Goal: Navigation & Orientation: Understand site structure

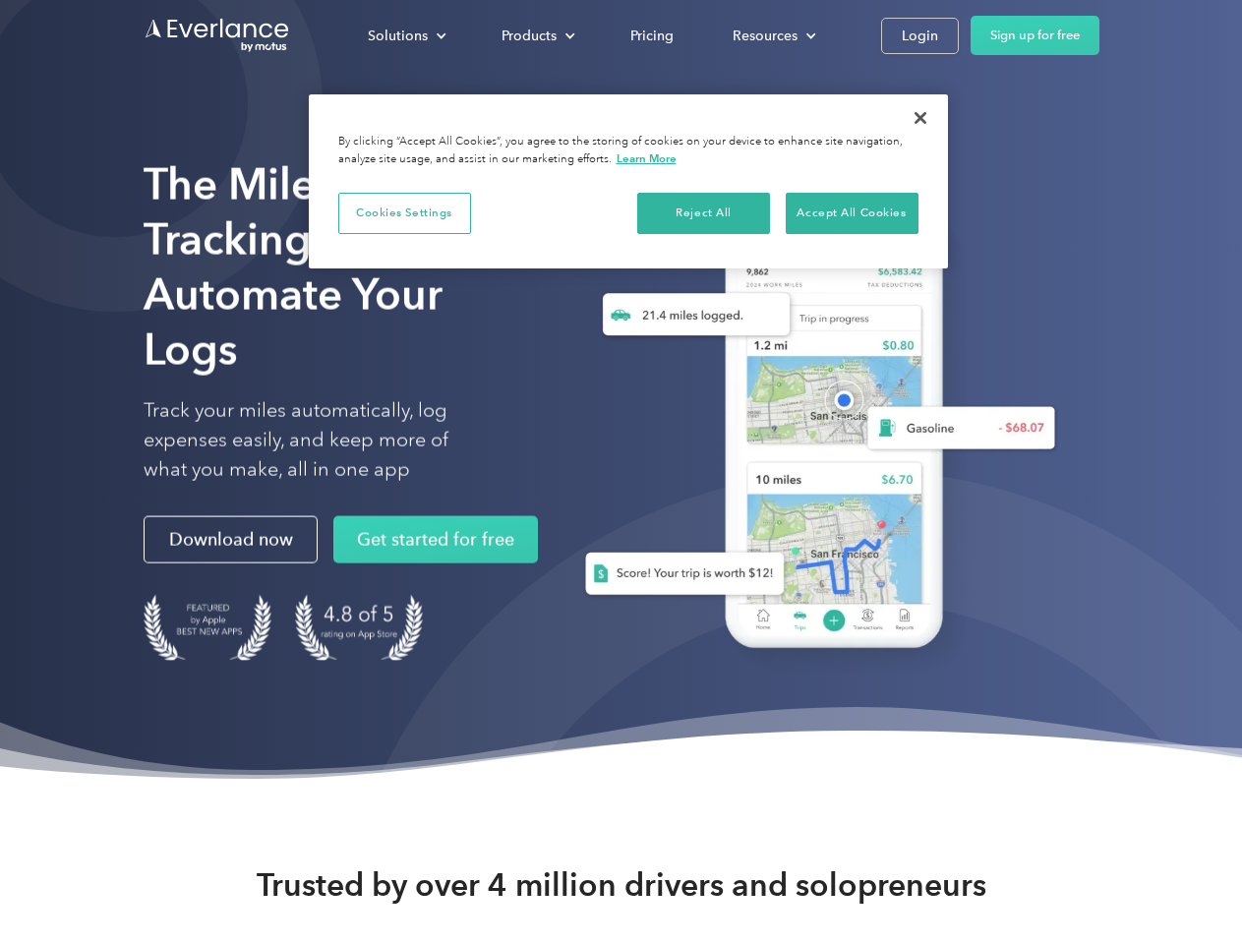
click at [406, 35] on div "Solutions" at bounding box center [398, 36] width 60 height 25
click at [536, 35] on div "Products" at bounding box center [529, 36] width 55 height 25
click at [772, 35] on div "Resources" at bounding box center [765, 36] width 65 height 25
click at [404, 212] on button "Cookies Settings" at bounding box center [404, 213] width 133 height 41
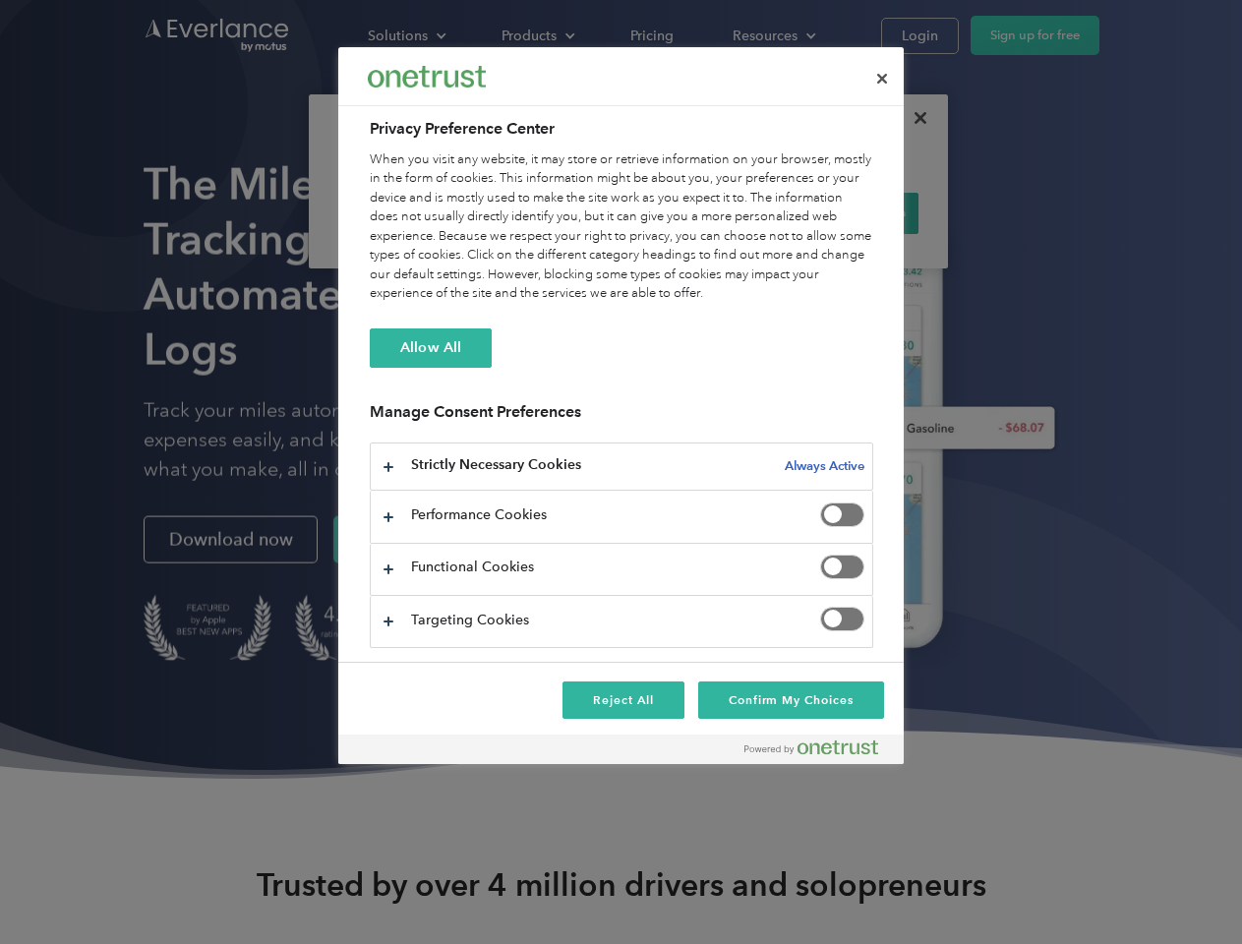
click at [704, 212] on div "When you visit any website, it may store or retrieve information on your browse…" at bounding box center [622, 226] width 504 height 153
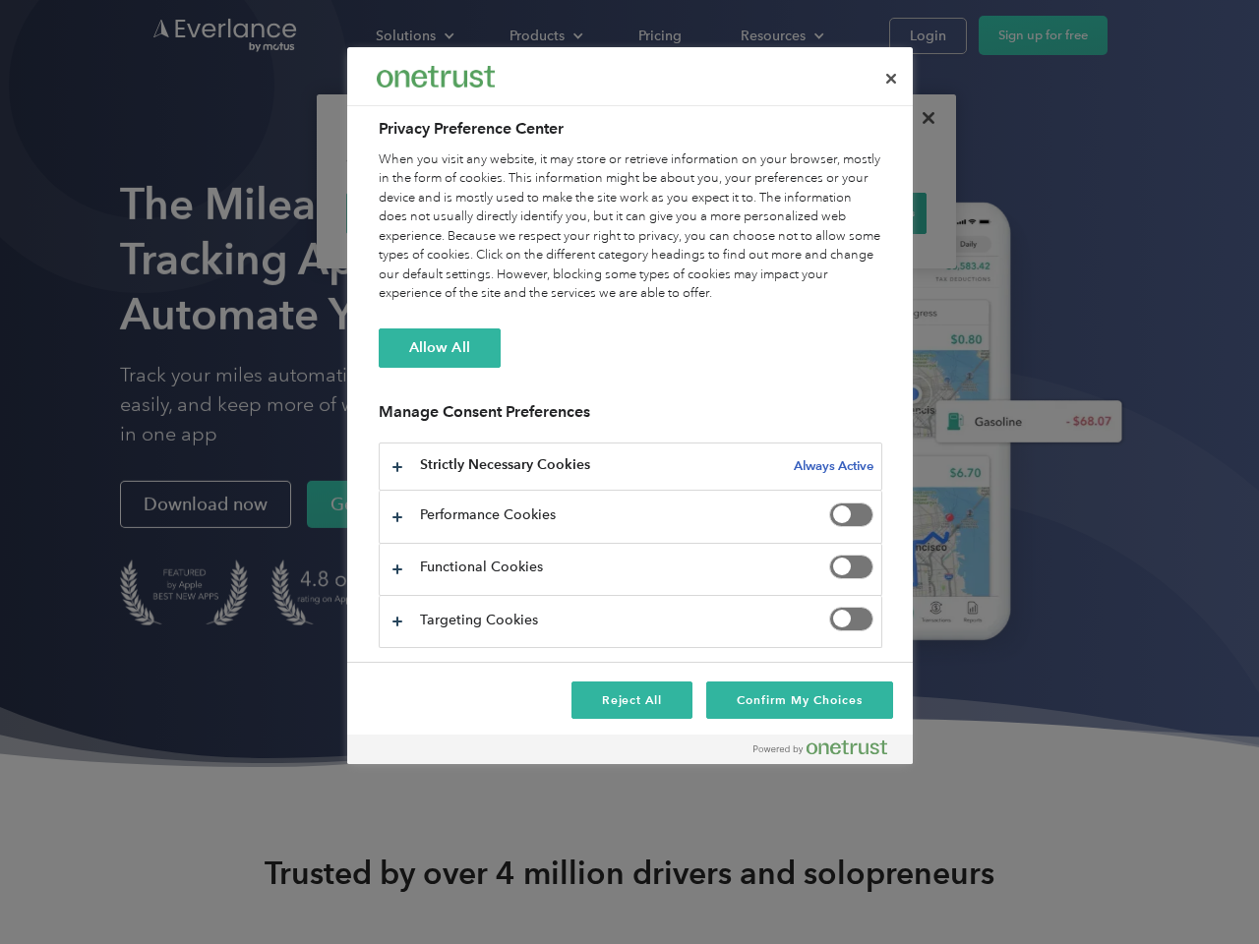
click at [852, 212] on div "When you visit any website, it may store or retrieve information on your browse…" at bounding box center [631, 226] width 504 height 153
click at [920, 118] on div at bounding box center [629, 472] width 1259 height 944
